Goal: Task Accomplishment & Management: Complete application form

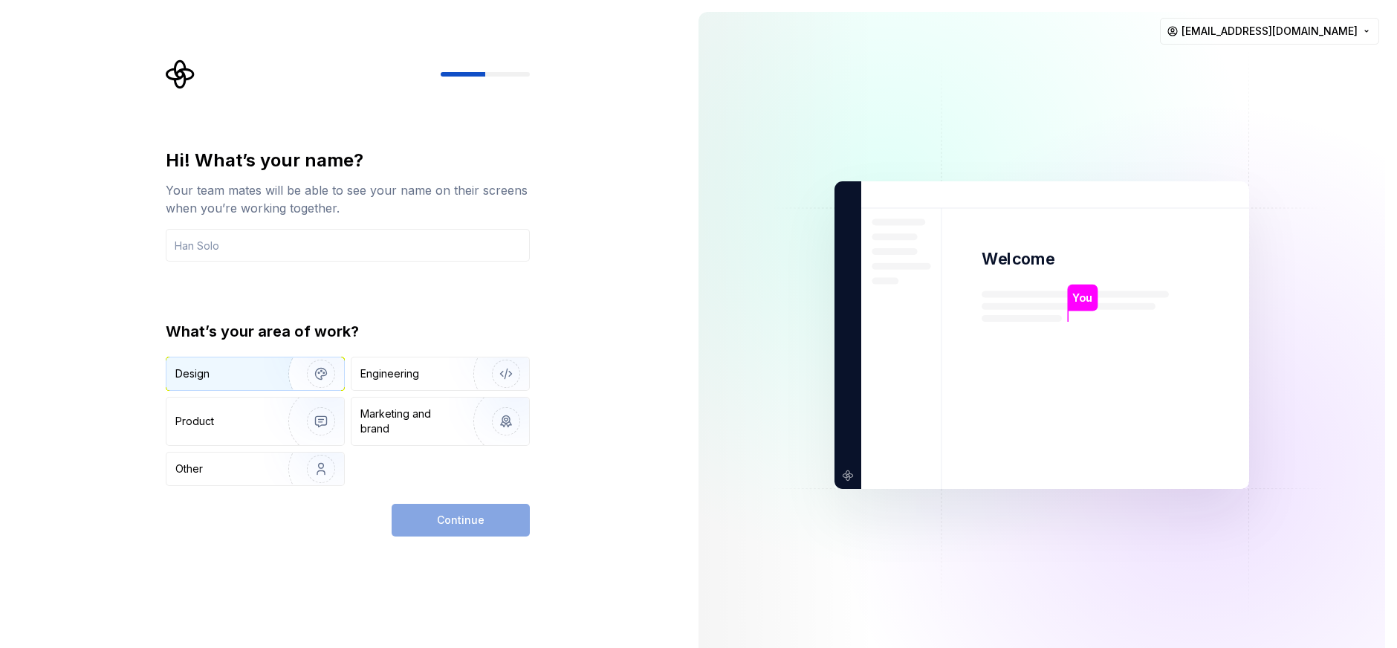
click at [252, 373] on div "Design" at bounding box center [222, 373] width 94 height 15
click at [264, 429] on img "button" at bounding box center [311, 422] width 95 height 100
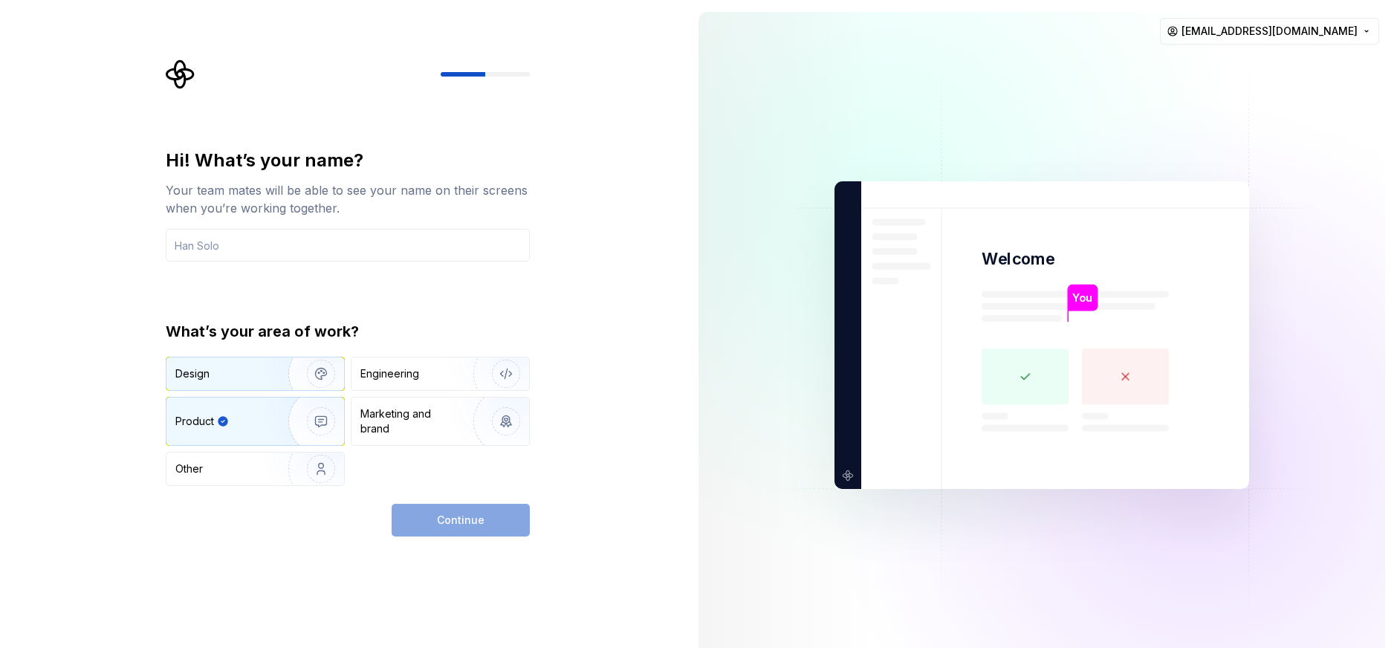
click at [255, 380] on div "Design" at bounding box center [222, 373] width 94 height 15
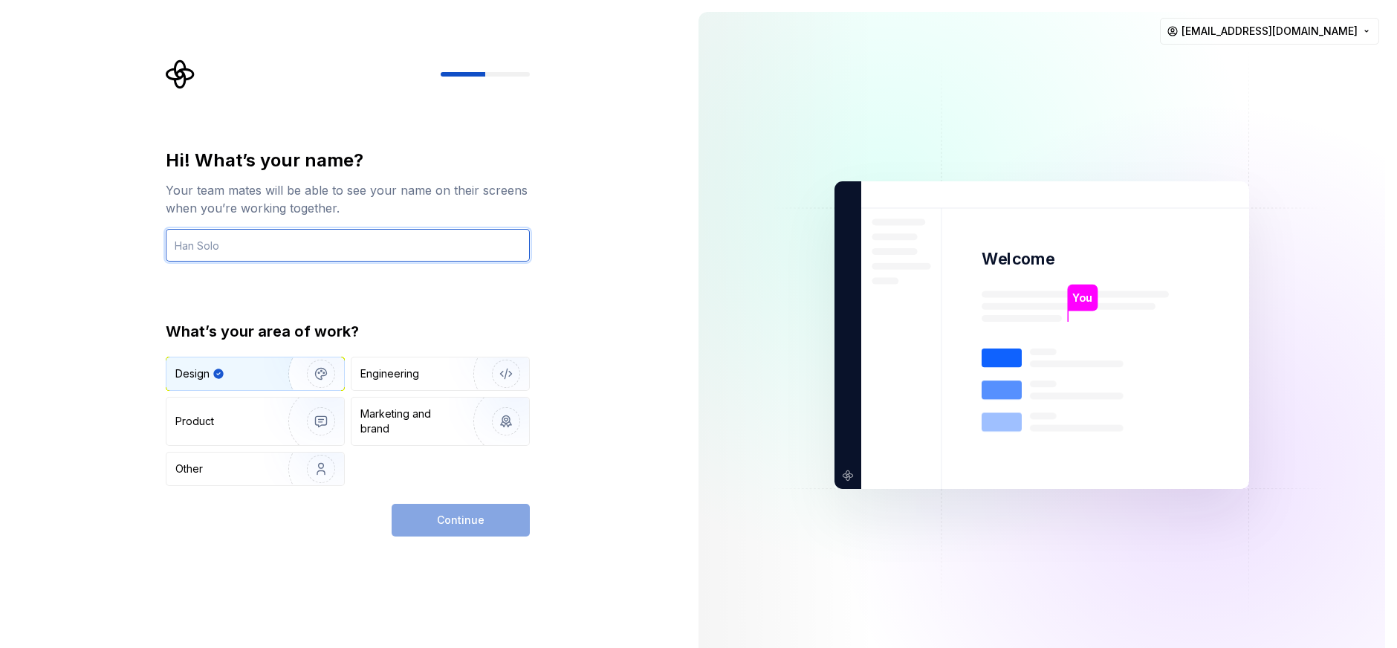
click at [299, 247] on input "text" at bounding box center [348, 245] width 364 height 33
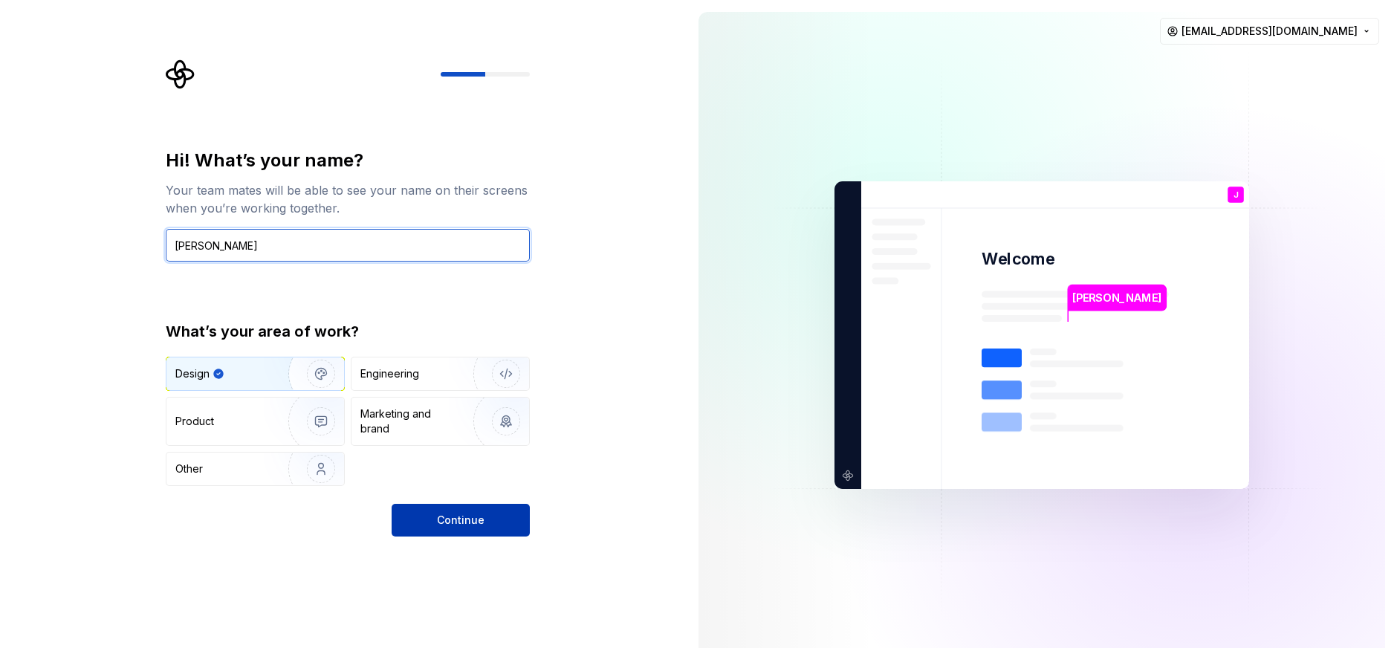
type input "[PERSON_NAME]"
click at [467, 524] on span "Continue" at bounding box center [461, 520] width 48 height 15
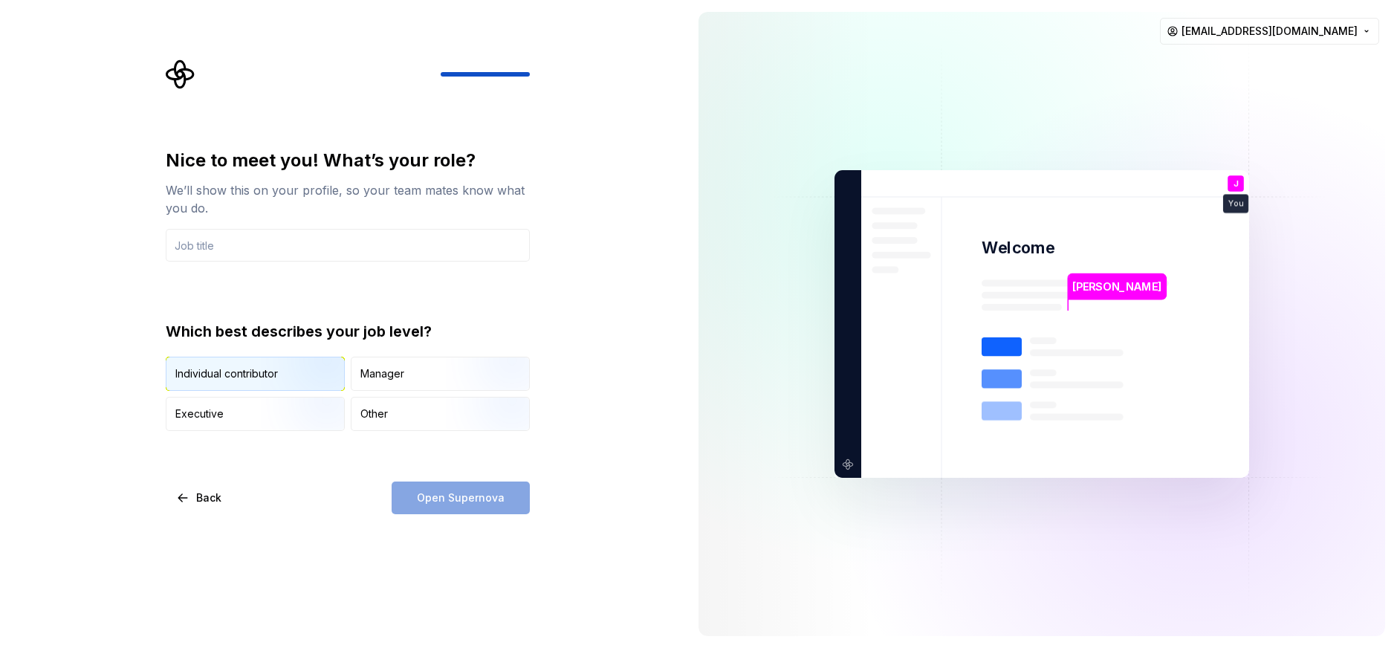
click at [328, 380] on img "button" at bounding box center [308, 393] width 95 height 100
click at [387, 250] on input "text" at bounding box center [348, 245] width 364 height 33
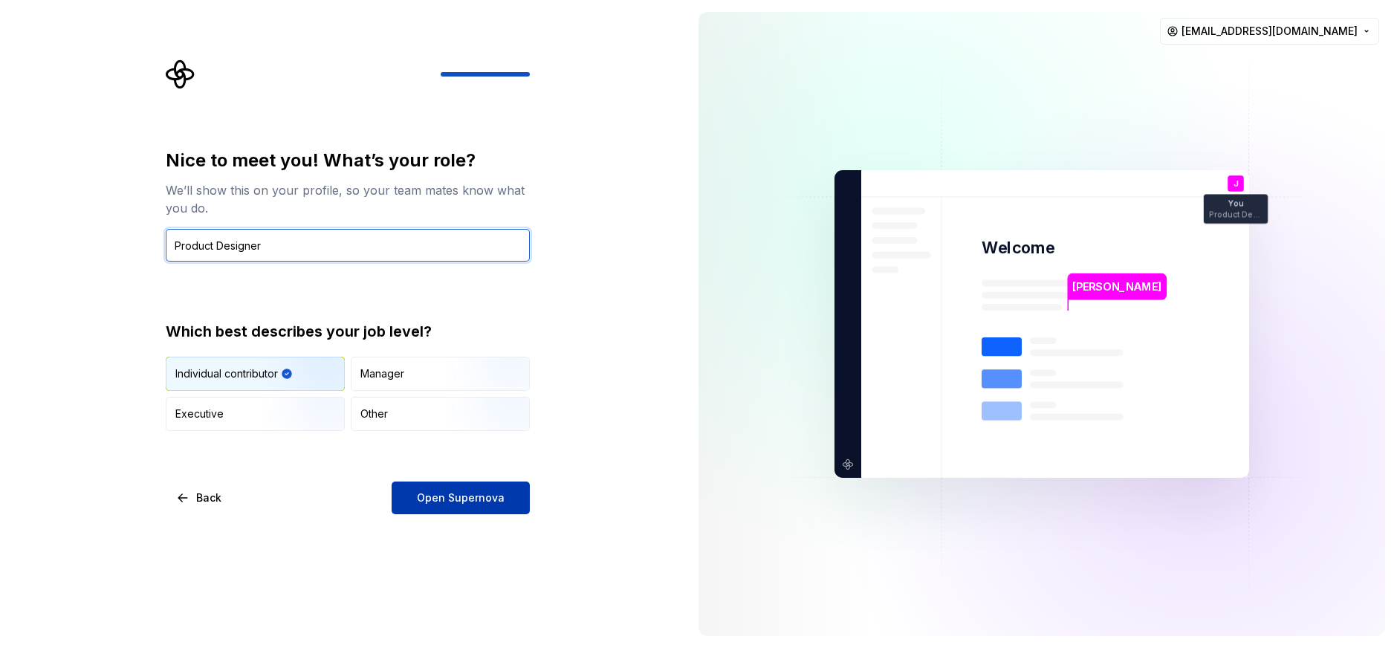
type input "Product Designer"
click at [434, 496] on span "Open Supernova" at bounding box center [461, 497] width 88 height 15
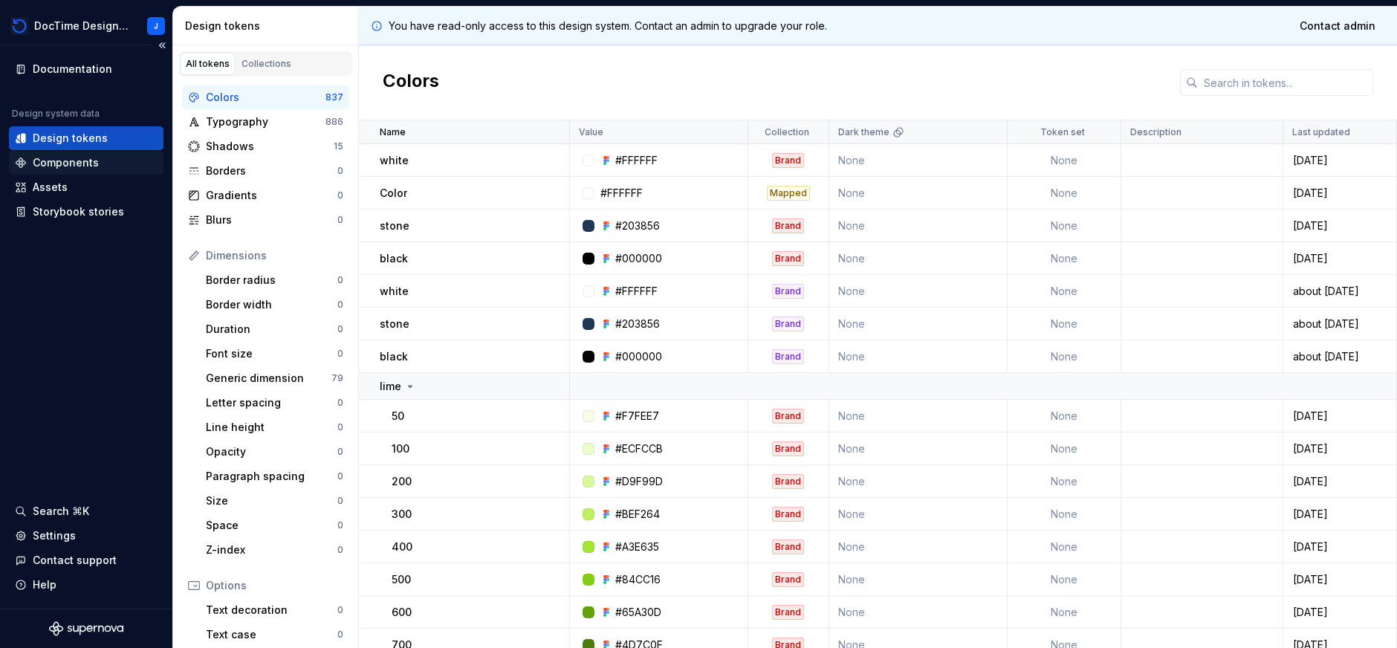
click at [53, 167] on div "Components" at bounding box center [66, 162] width 66 height 15
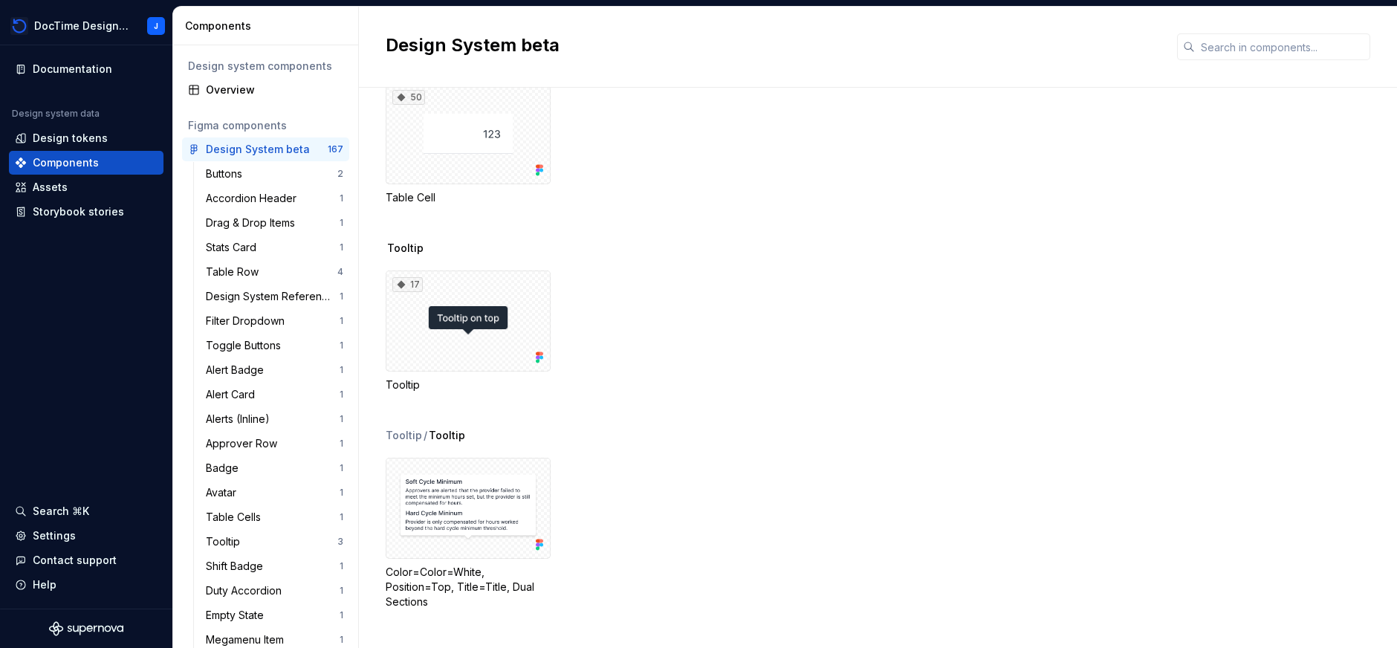
scroll to position [3060, 0]
